Goal: Task Accomplishment & Management: Manage account settings

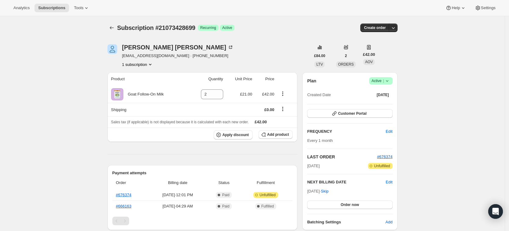
click at [390, 82] on icon at bounding box center [387, 81] width 6 height 6
click at [376, 104] on span "Cancel subscription" at bounding box center [383, 103] width 35 height 5
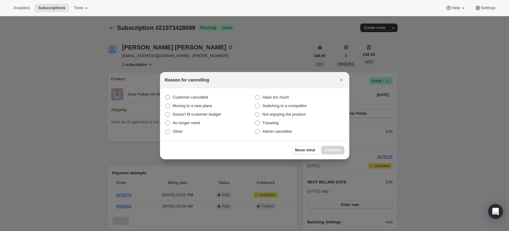
click at [182, 93] on label "Customer cancelled" at bounding box center [210, 97] width 90 height 9
click at [166, 95] on input "Customer cancelled" at bounding box center [165, 95] width 0 height 0
radio input "true"
drag, startPoint x: 286, startPoint y: 95, endPoint x: 293, endPoint y: 98, distance: 7.9
click at [285, 96] on span "Have too much" at bounding box center [276, 97] width 27 height 5
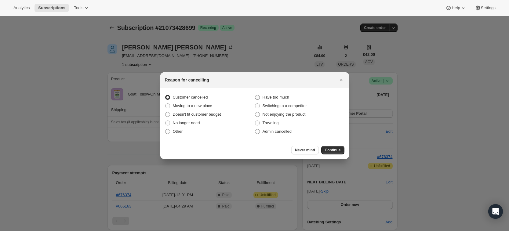
click at [255, 95] on input "Have too much" at bounding box center [255, 95] width 0 height 0
radio input "true"
radio input "false"
click at [334, 149] on span "Continue" at bounding box center [333, 150] width 16 height 5
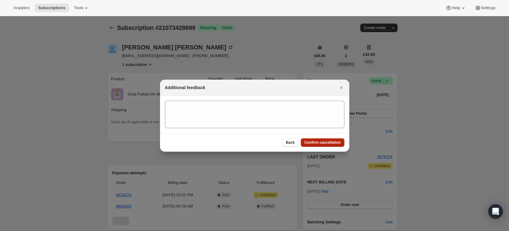
click at [323, 142] on span "Confirm cancellation" at bounding box center [323, 142] width 36 height 5
